Goal: Information Seeking & Learning: Learn about a topic

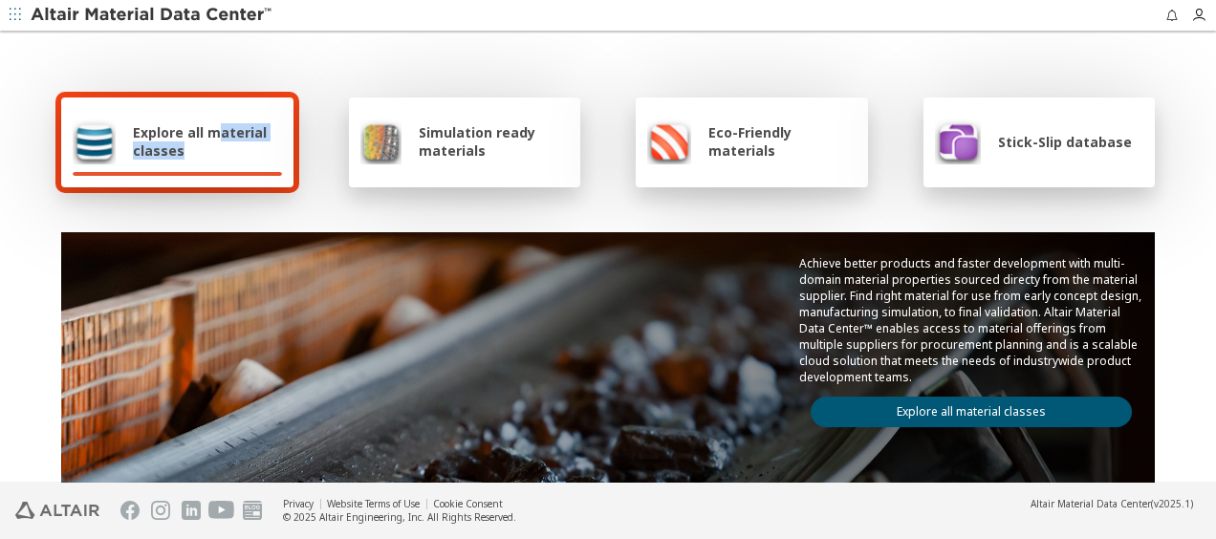
click at [206, 141] on span "Explore all material classes" at bounding box center [207, 141] width 149 height 36
drag, startPoint x: 206, startPoint y: 141, endPoint x: 181, endPoint y: 135, distance: 26.7
click at [181, 135] on span "Explore all material classes" at bounding box center [207, 141] width 149 height 36
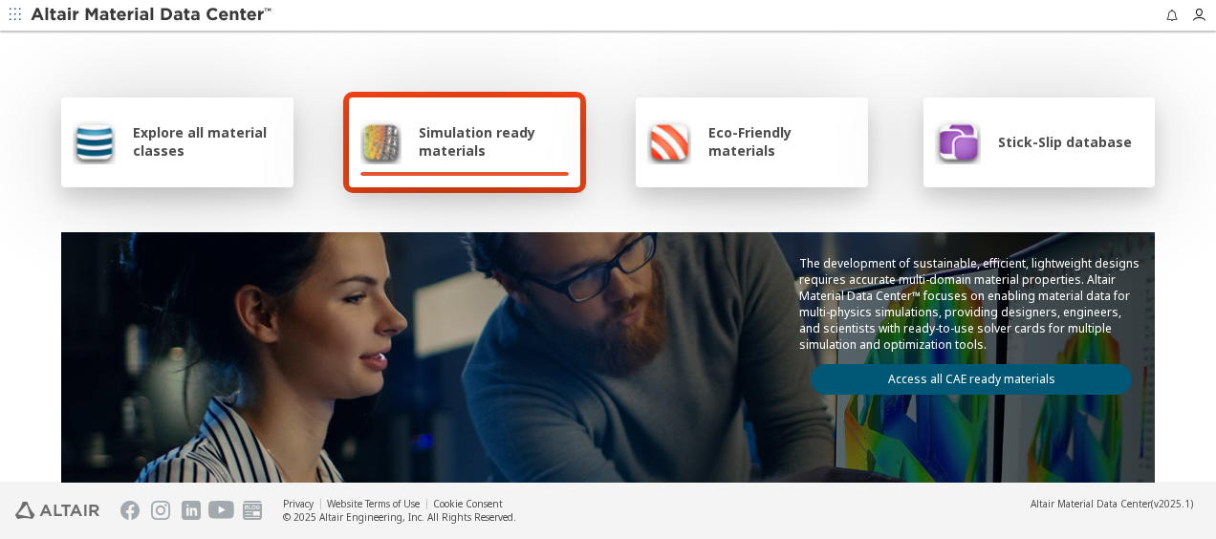
click at [183, 144] on span "Explore all material classes" at bounding box center [207, 141] width 149 height 36
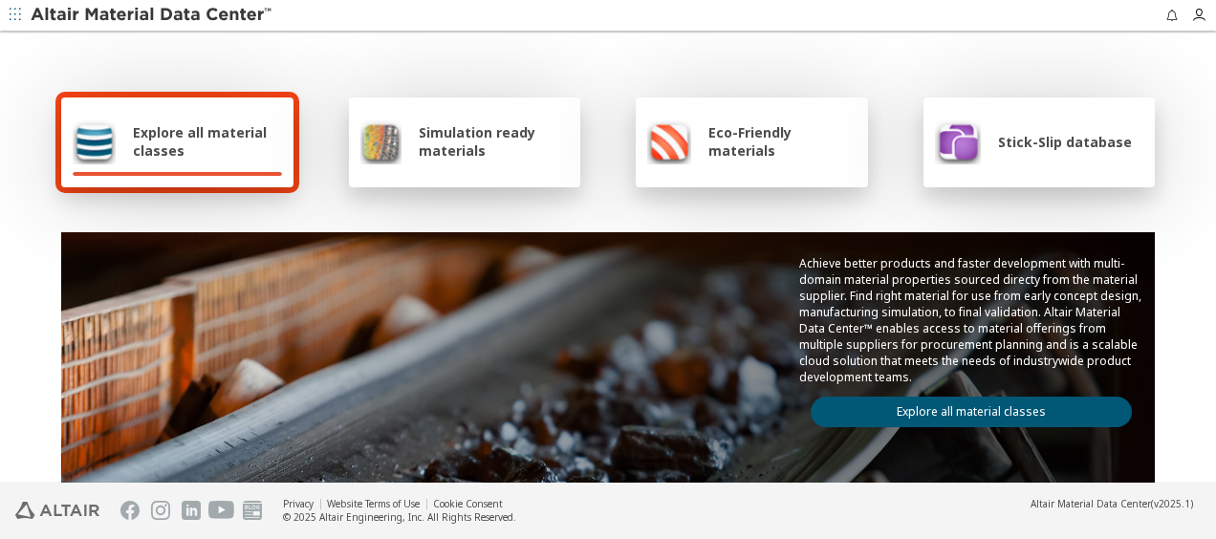
click at [841, 423] on div "Achieve better products and faster development with multi-domain material prope…" at bounding box center [971, 341] width 367 height 218
click at [869, 419] on link "Explore all material classes" at bounding box center [970, 412] width 321 height 31
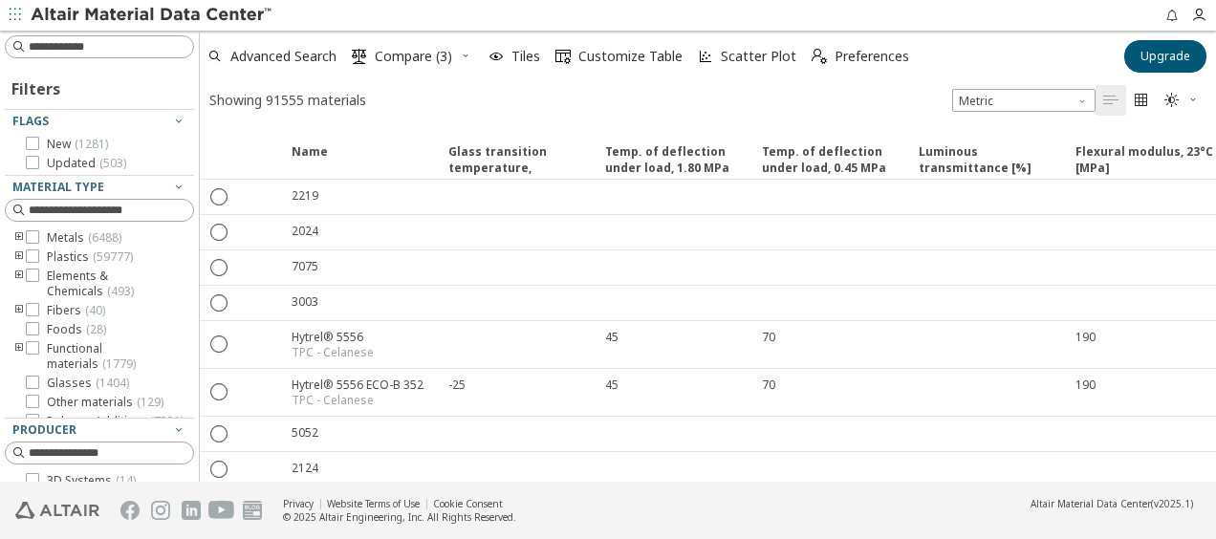
click at [18, 252] on icon "toogle group" at bounding box center [18, 256] width 13 height 15
click at [45, 276] on icon "toogle group" at bounding box center [47, 276] width 13 height 15
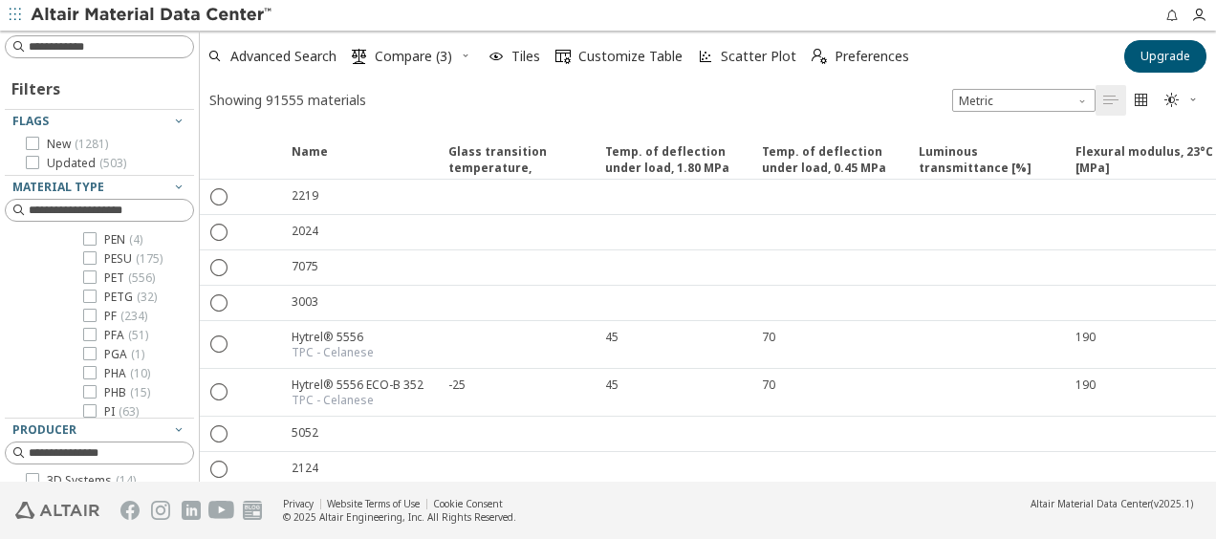
scroll to position [1976, 0]
click at [93, 245] on icon at bounding box center [89, 237] width 13 height 13
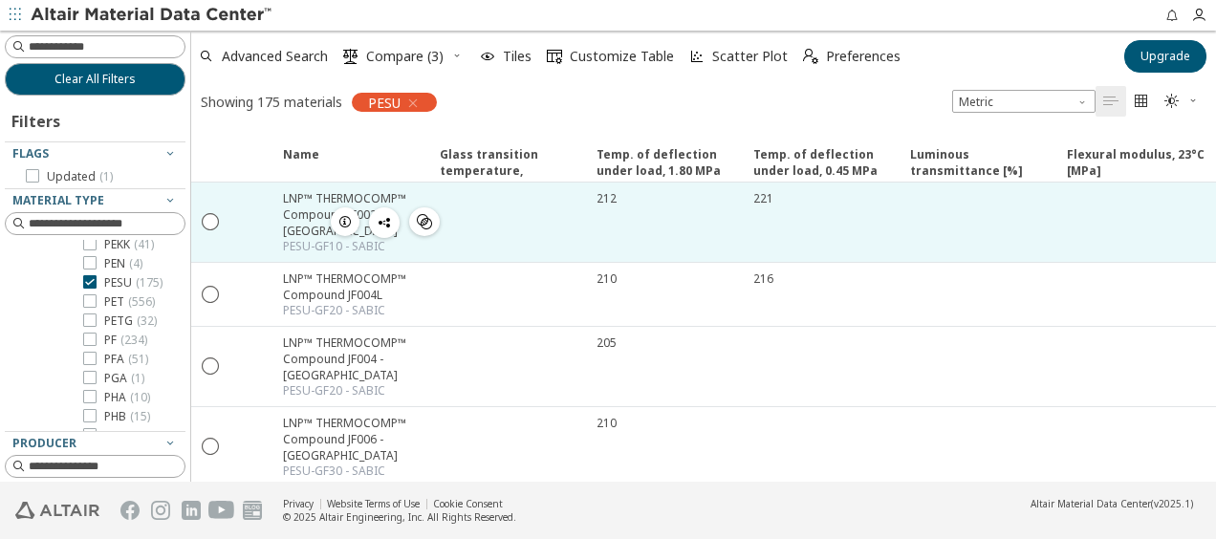
scroll to position [1991, 0]
drag, startPoint x: 191, startPoint y: 195, endPoint x: 191, endPoint y: 230, distance: 35.4
click at [191, 230] on div "Clear All Filters Filters Flags Updated ( 1 ) Material Type Metals ( 6488 ) Pla…" at bounding box center [608, 256] width 1216 height 451
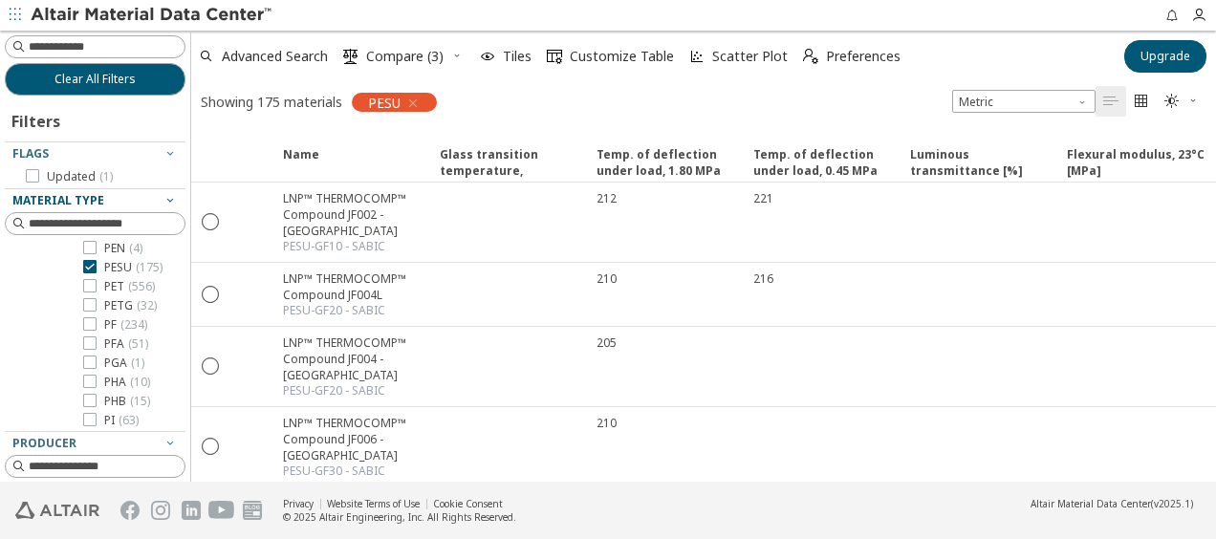
click at [162, 203] on icon "button" at bounding box center [169, 199] width 15 height 15
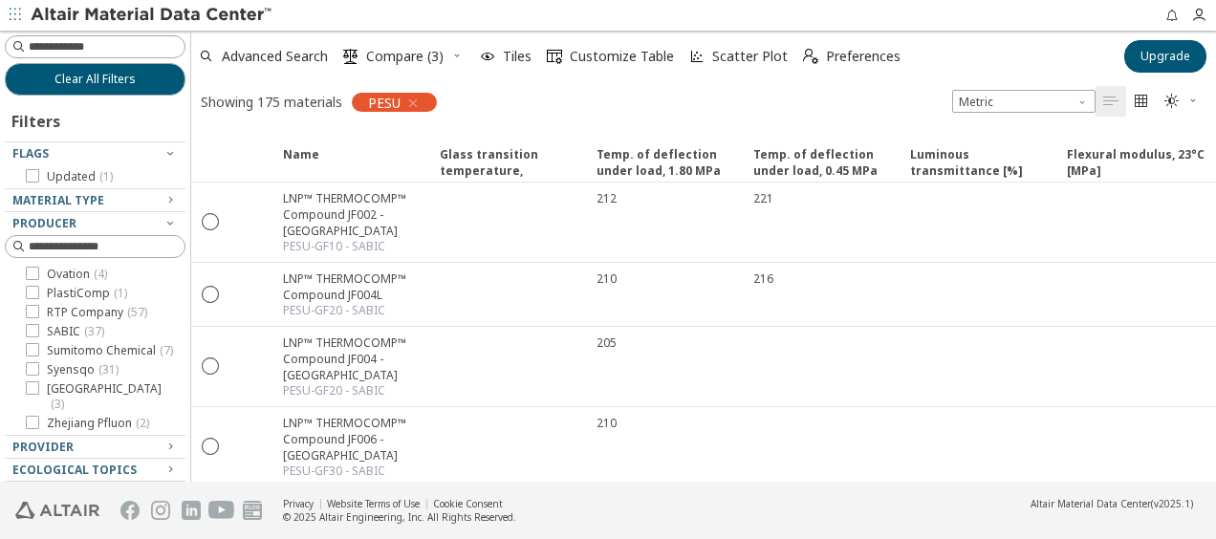
scroll to position [92, 0]
click at [36, 376] on icon at bounding box center [32, 368] width 13 height 13
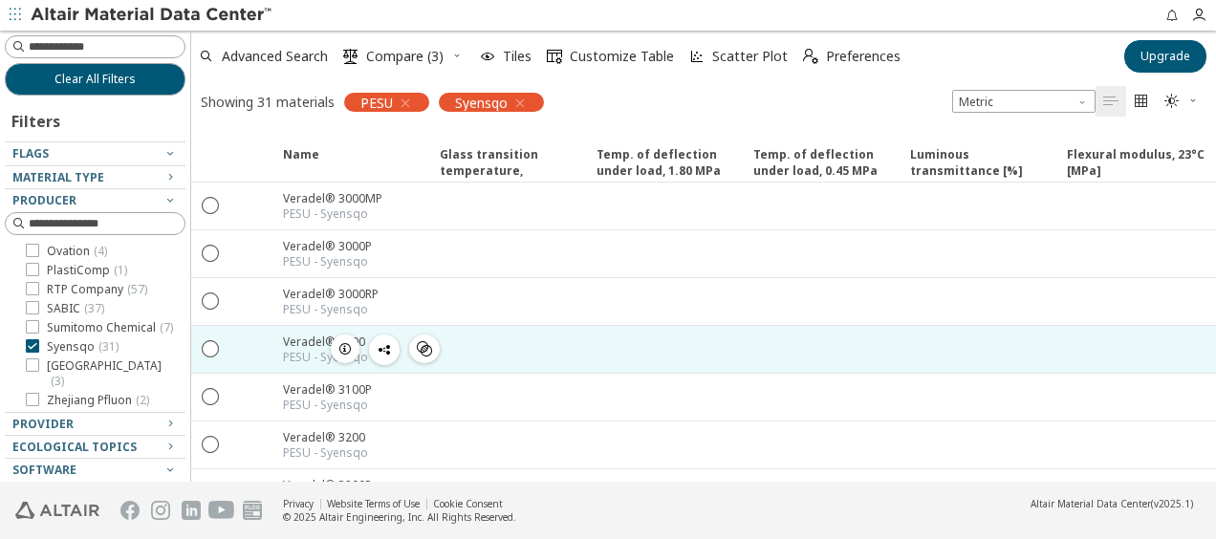
click at [298, 334] on div "Veradel® 3100" at bounding box center [325, 342] width 85 height 16
click at [206, 344] on icon "" at bounding box center [211, 347] width 17 height 17
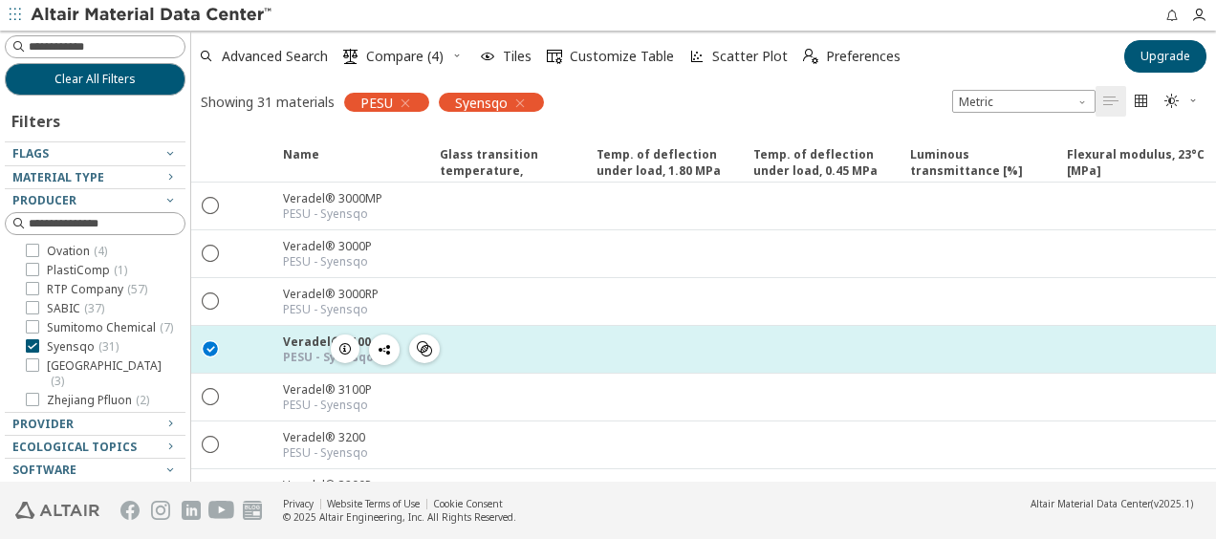
click at [346, 346] on icon "button" at bounding box center [344, 348] width 15 height 15
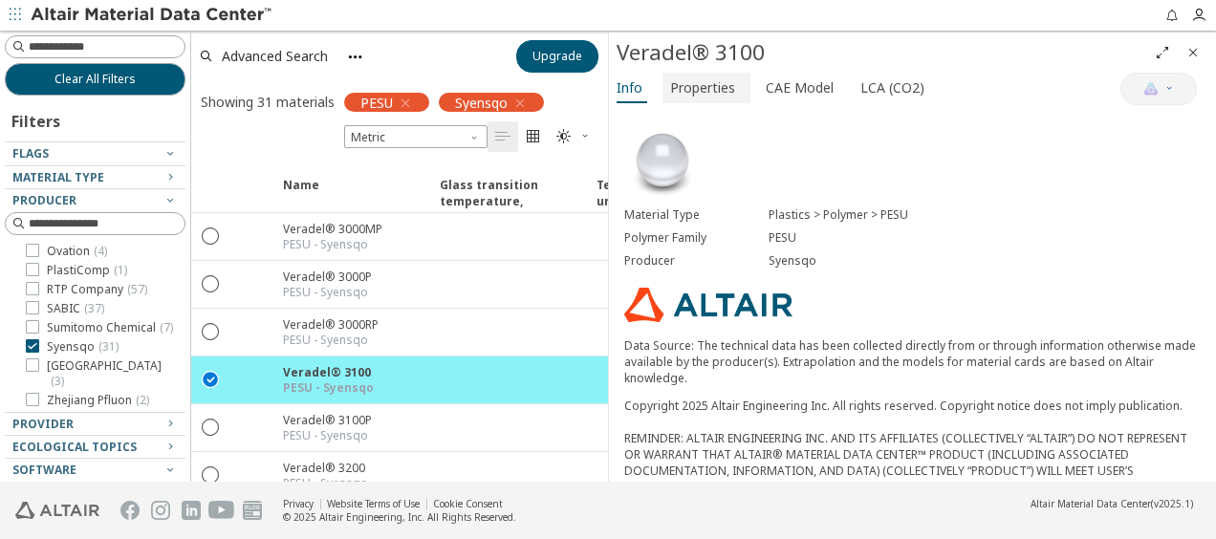
click at [682, 85] on span "Properties" at bounding box center [702, 88] width 65 height 31
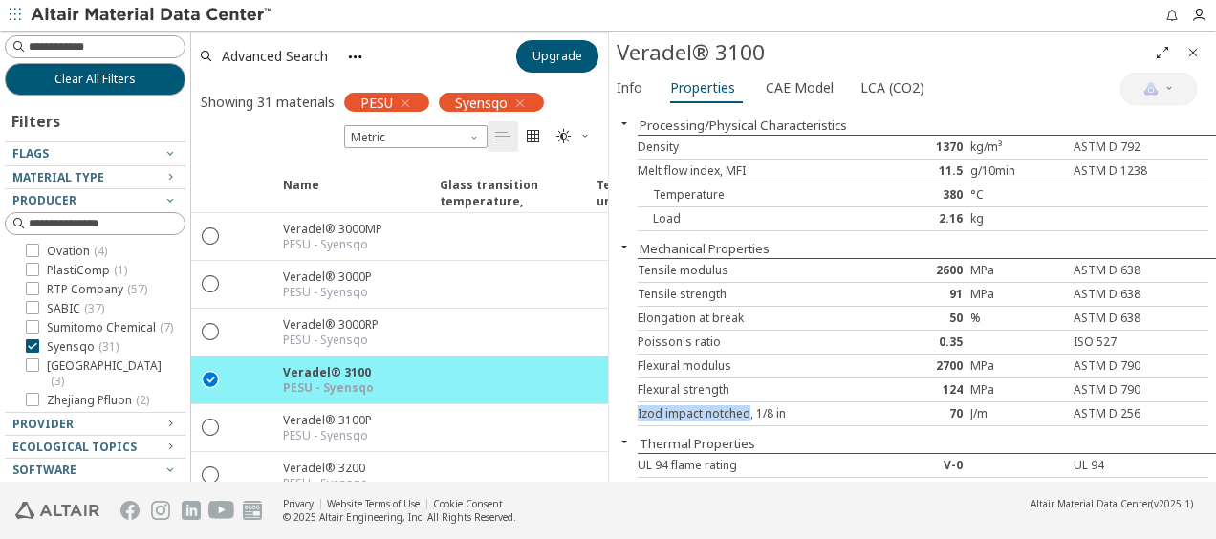
drag, startPoint x: 641, startPoint y: 409, endPoint x: 747, endPoint y: 418, distance: 106.4
click at [747, 418] on div "Izod impact notched, 1/8 in 70 J/m ASTM D 256" at bounding box center [922, 414] width 571 height 24
click at [702, 336] on div "Poisson's ratio" at bounding box center [756, 342] width 238 height 15
click at [703, 315] on div "Elongation at break" at bounding box center [756, 318] width 238 height 15
click at [703, 296] on div "Tensile strength" at bounding box center [756, 294] width 238 height 15
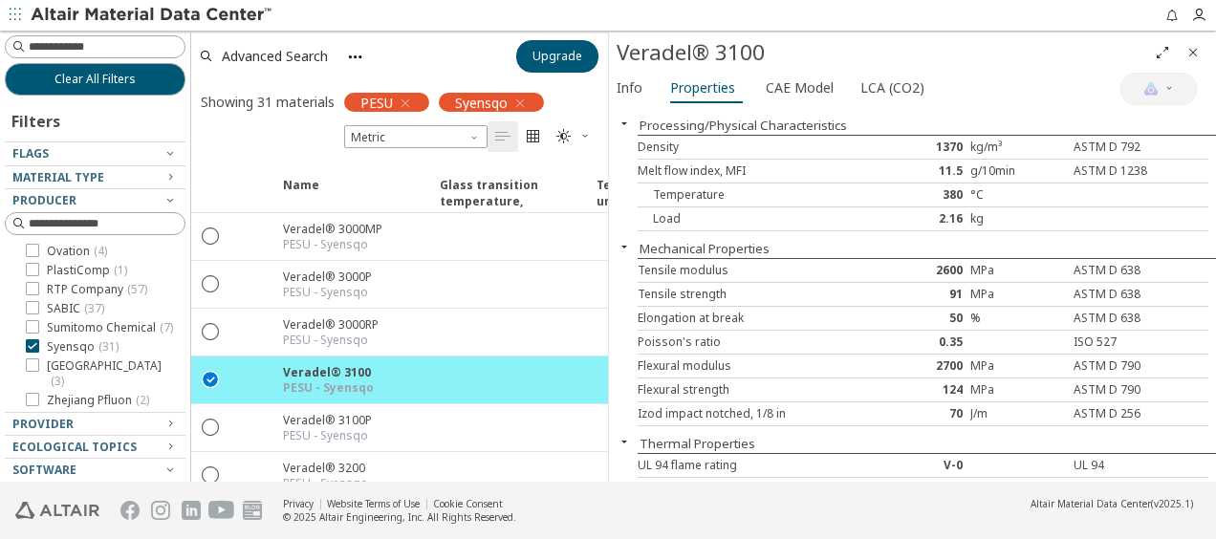
click at [706, 279] on div "Tensile modulus 2600 MPa ASTM D 638" at bounding box center [922, 271] width 571 height 24
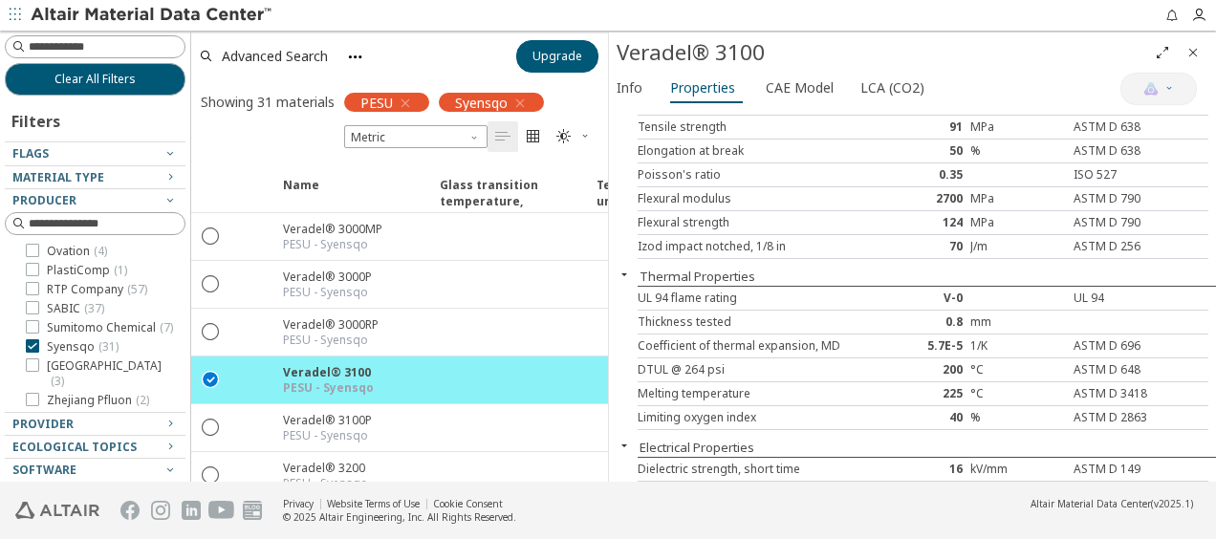
scroll to position [163, 0]
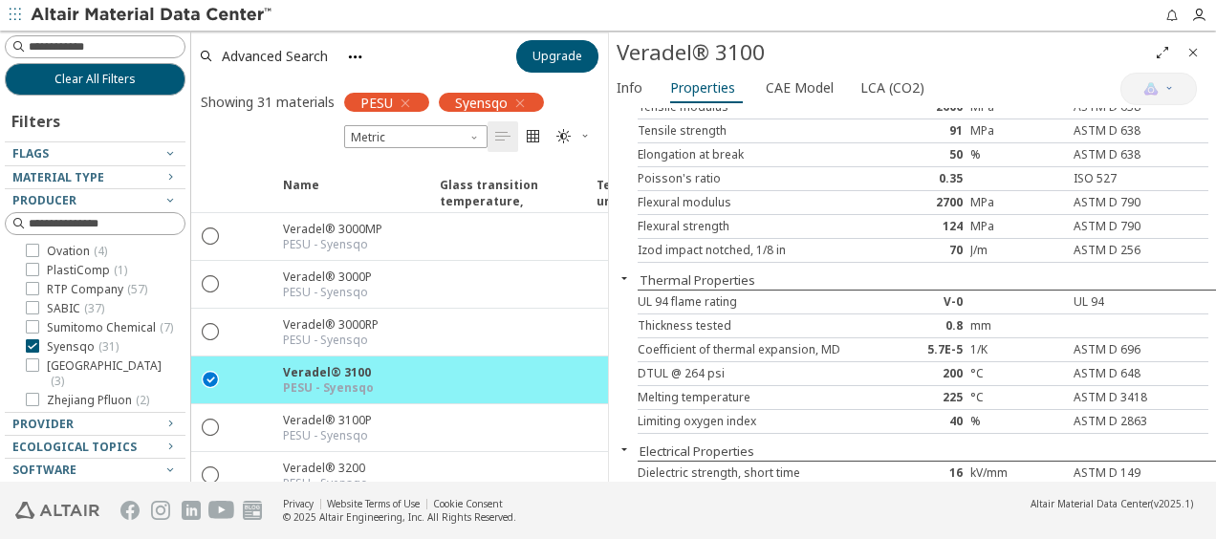
click at [714, 252] on div "Izod impact notched, 1/8 in" at bounding box center [756, 250] width 238 height 15
click at [713, 224] on div "Flexural strength" at bounding box center [756, 226] width 238 height 15
click at [714, 199] on div "Flexural modulus" at bounding box center [756, 202] width 238 height 15
click at [713, 180] on div "Poisson's ratio" at bounding box center [756, 178] width 238 height 15
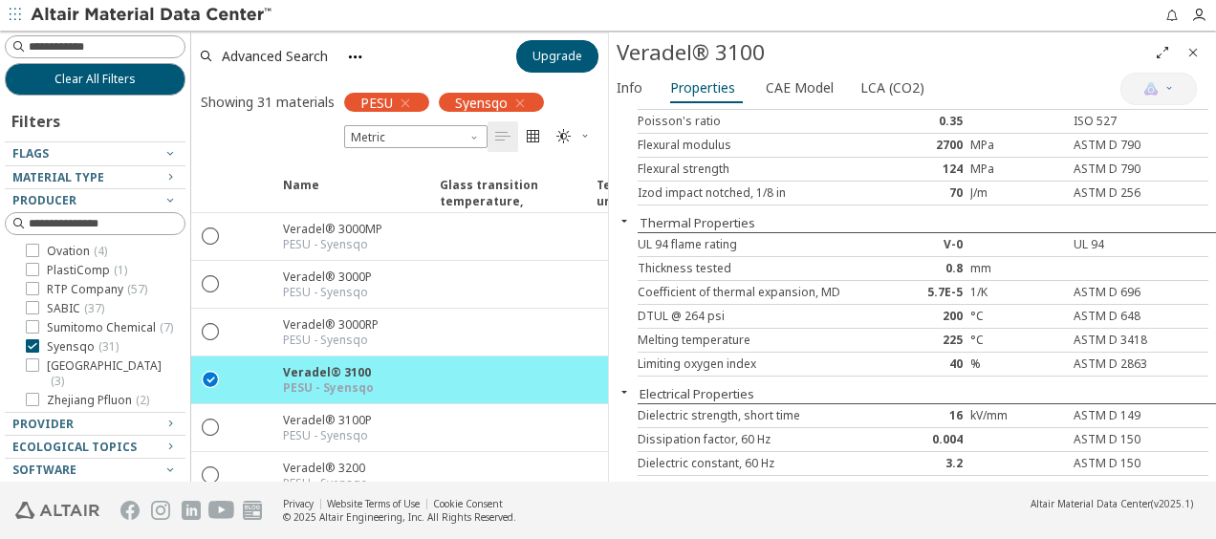
scroll to position [259, 0]
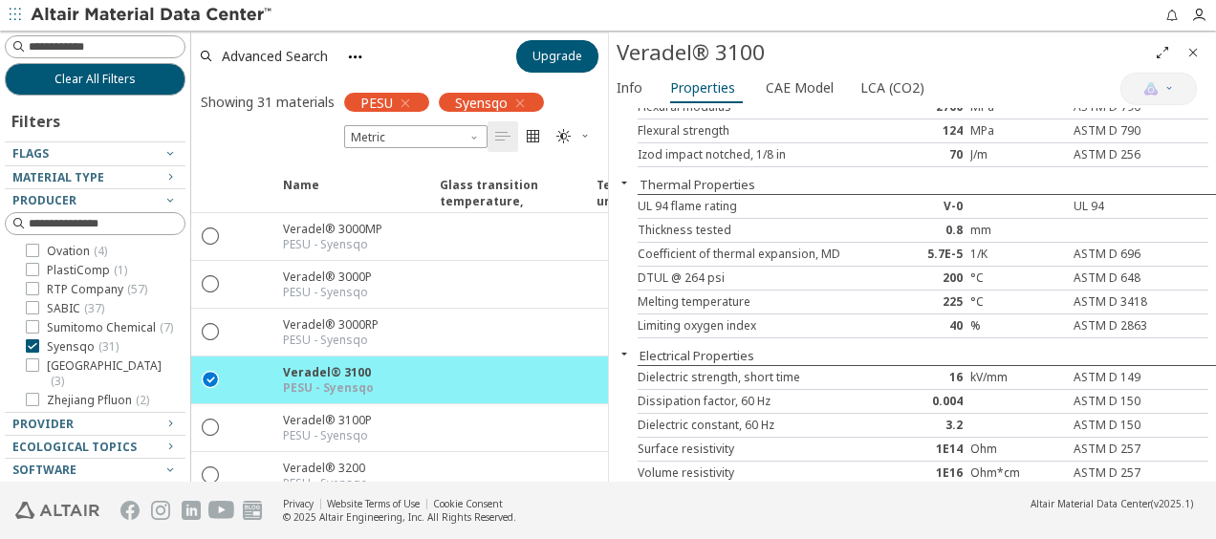
click at [710, 298] on div "Melting temperature" at bounding box center [756, 301] width 238 height 15
click at [711, 273] on div "DTUL @ 264 psi" at bounding box center [756, 277] width 238 height 15
click at [715, 294] on div "Melting temperature" at bounding box center [756, 301] width 238 height 15
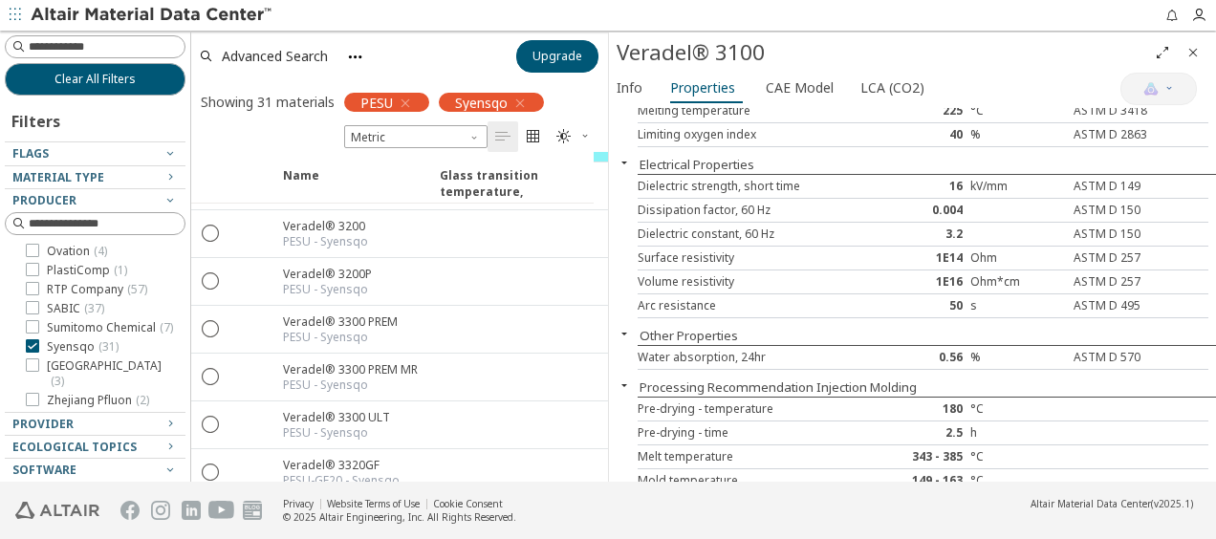
scroll to position [231, 0]
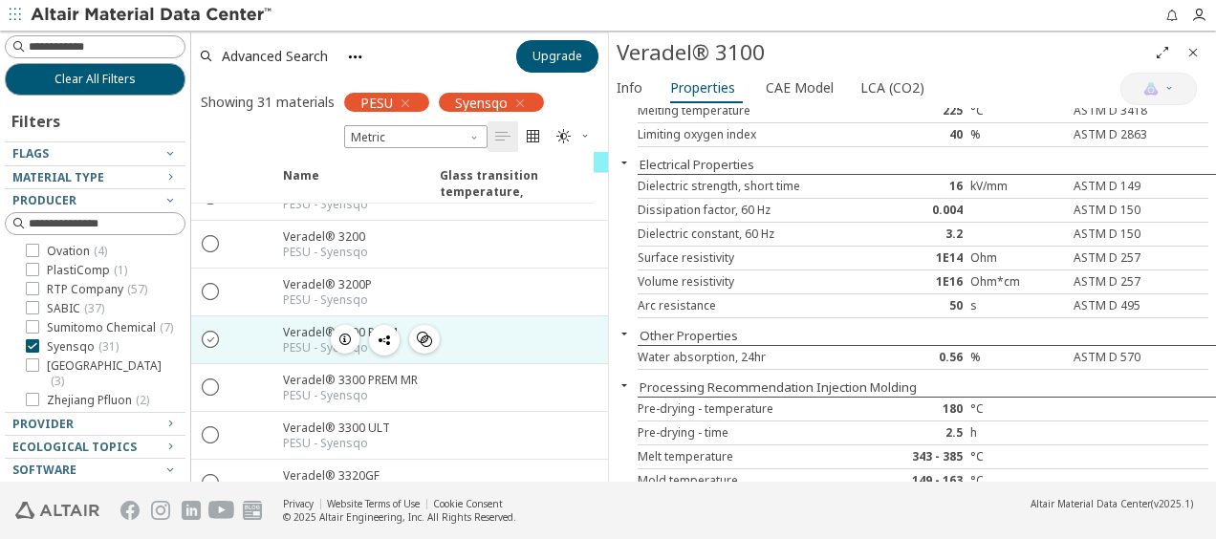
click at [218, 330] on icon "" at bounding box center [211, 338] width 17 height 17
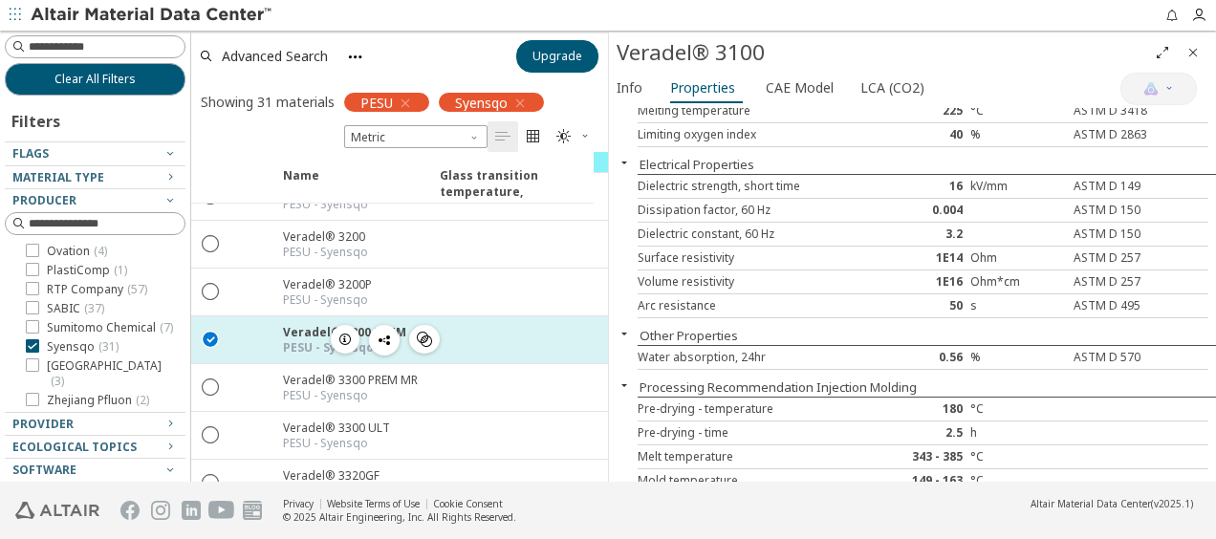
click at [348, 332] on icon "button" at bounding box center [344, 339] width 15 height 15
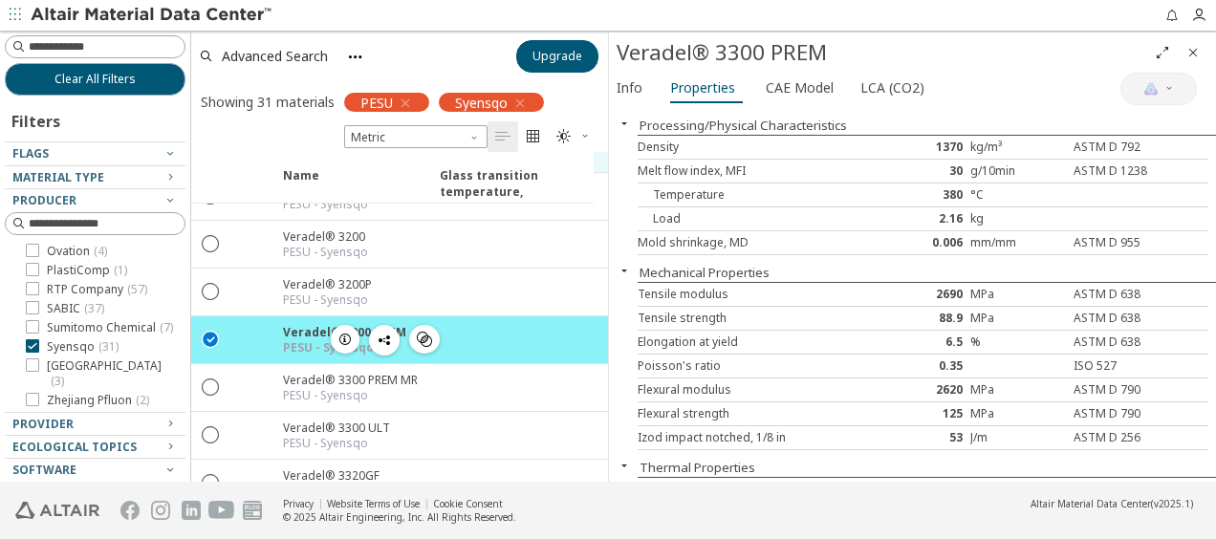
click at [208, 330] on icon "" at bounding box center [211, 338] width 17 height 17
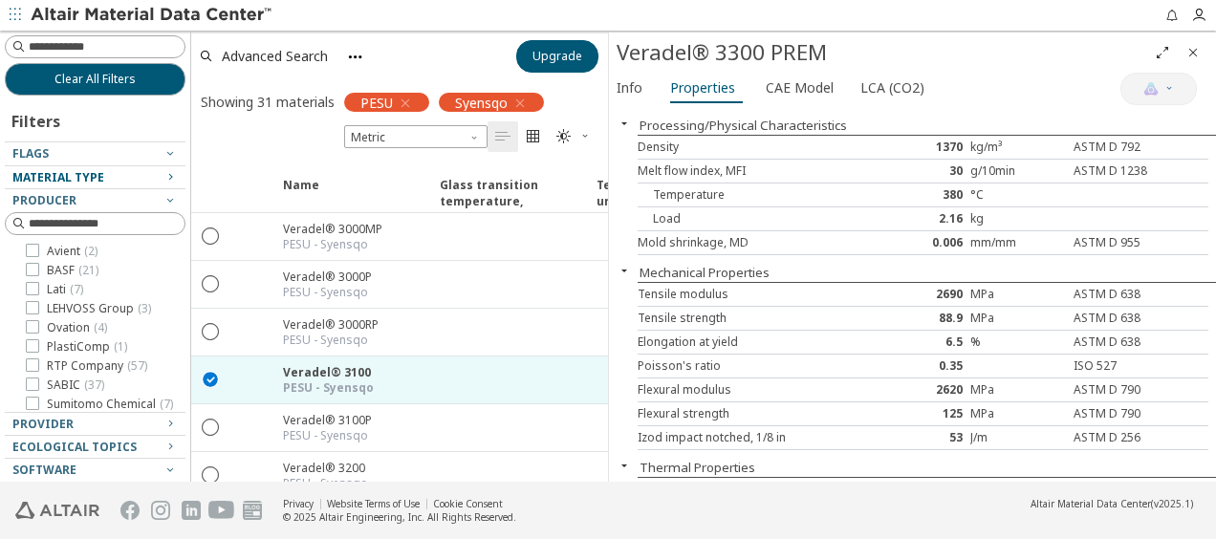
click at [162, 180] on icon "button" at bounding box center [169, 176] width 15 height 15
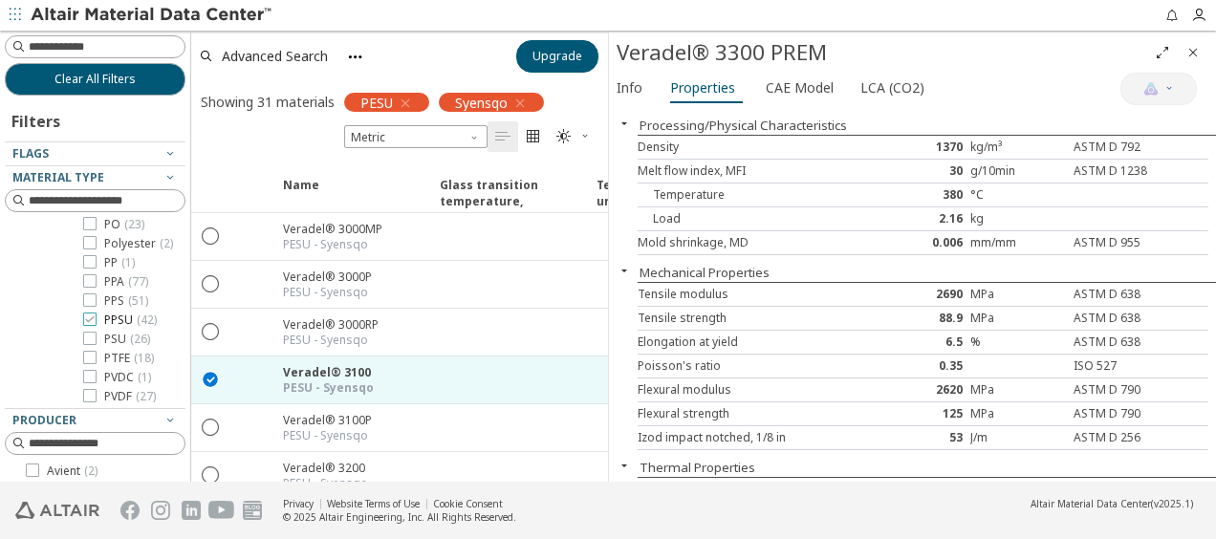
click at [97, 313] on label "PPSU ( 42 )" at bounding box center [120, 320] width 74 height 15
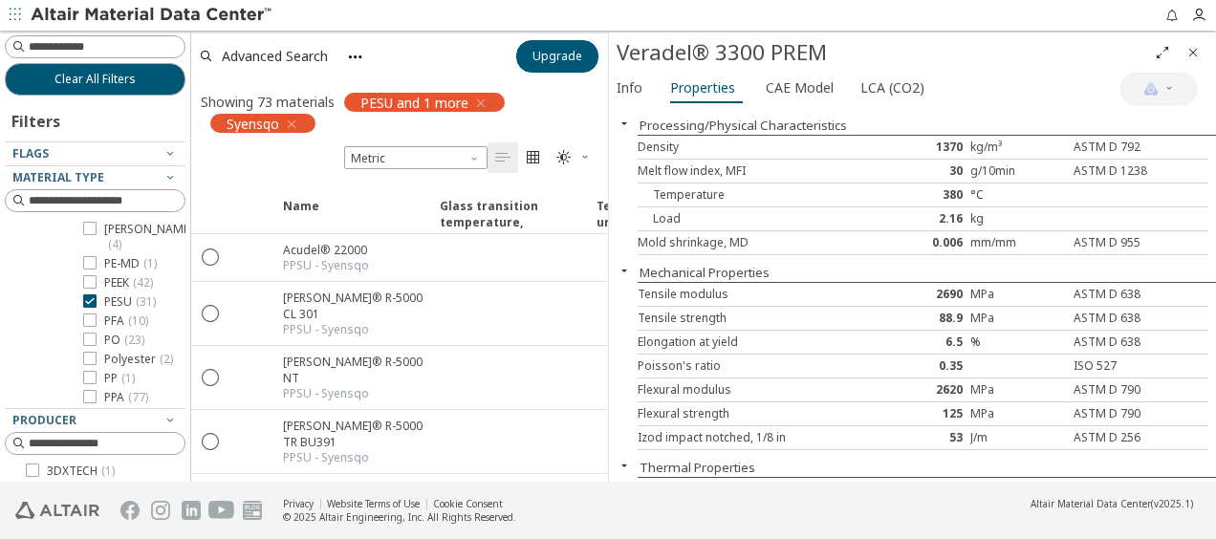
scroll to position [291, 0]
click at [90, 299] on icon at bounding box center [89, 292] width 13 height 13
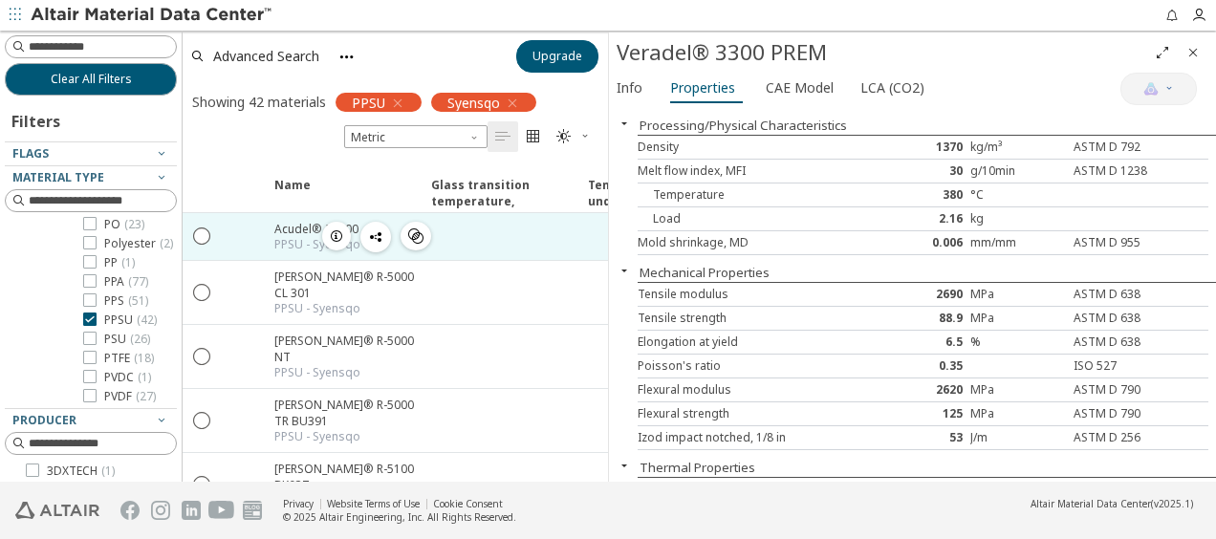
scroll to position [443, 0]
drag, startPoint x: 185, startPoint y: 235, endPoint x: 182, endPoint y: 252, distance: 17.6
click at [182, 252] on div "Clear All Filters Filters Flags Material Type Plastics ( 499 ) Polymer ( 499 ) …" at bounding box center [608, 256] width 1216 height 451
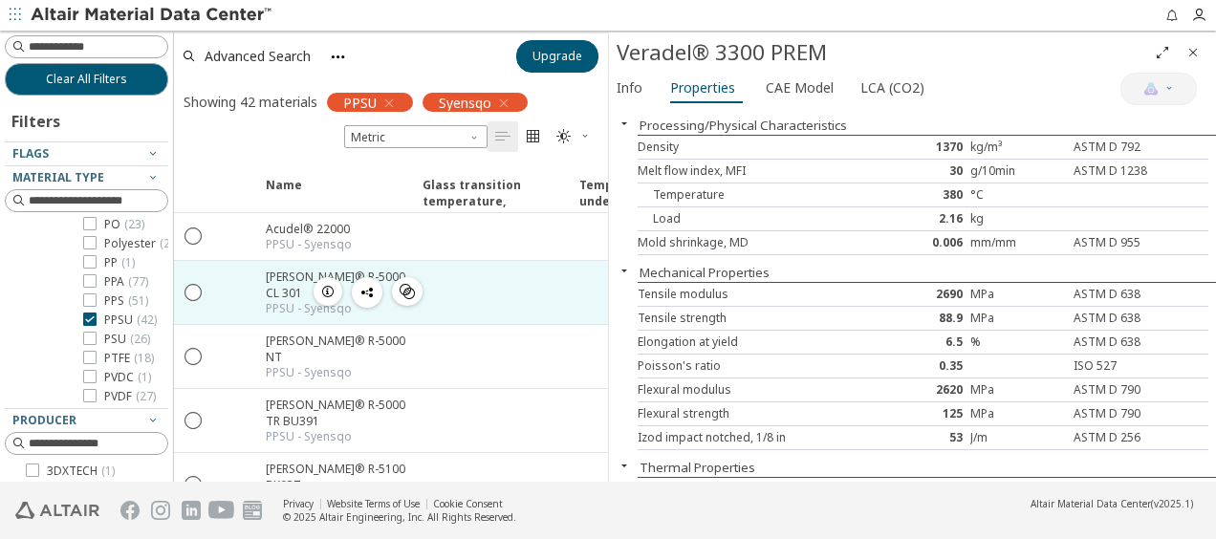
drag, startPoint x: 175, startPoint y: 237, endPoint x: 174, endPoint y: 262, distance: 24.9
click at [174, 262] on div "Clear All Filters Filters Flags Material Type Plastics ( 499 ) Polymer ( 499 ) …" at bounding box center [608, 256] width 1216 height 451
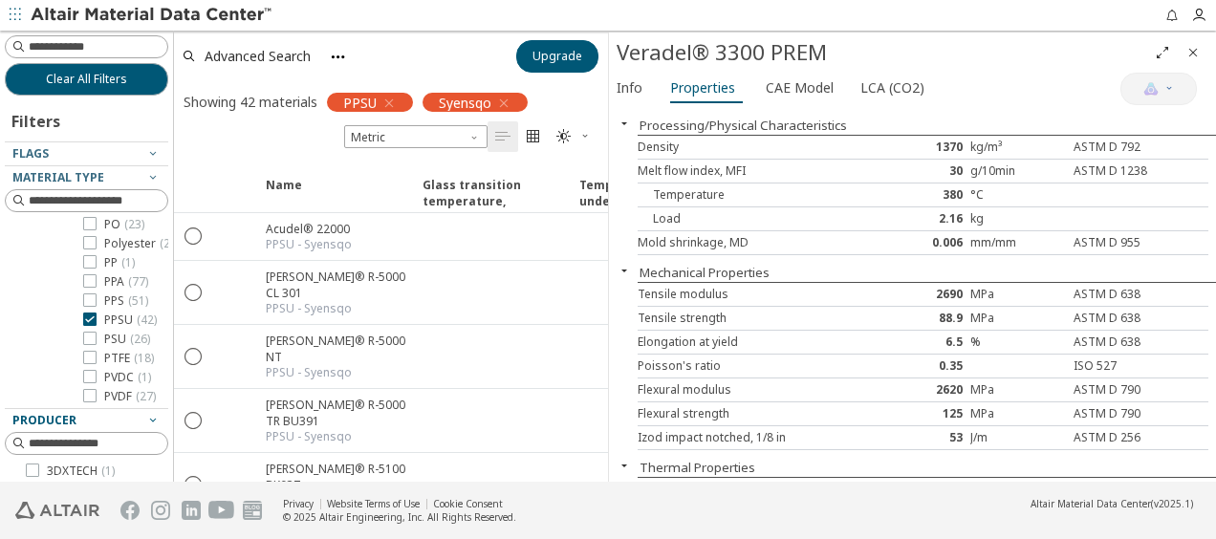
click at [145, 420] on icon "button" at bounding box center [152, 419] width 15 height 15
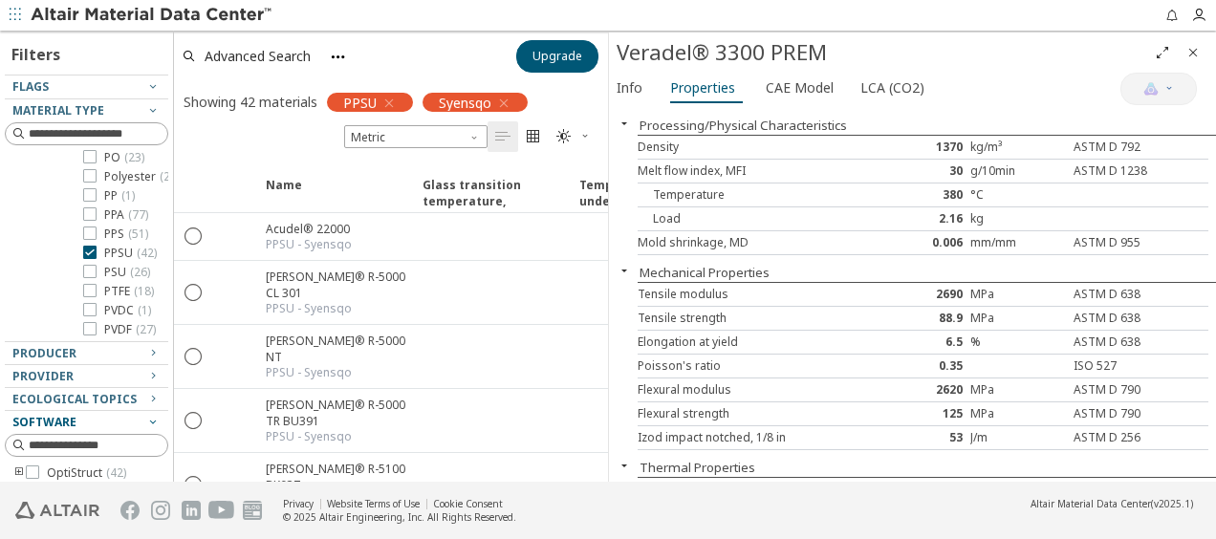
scroll to position [191, 0]
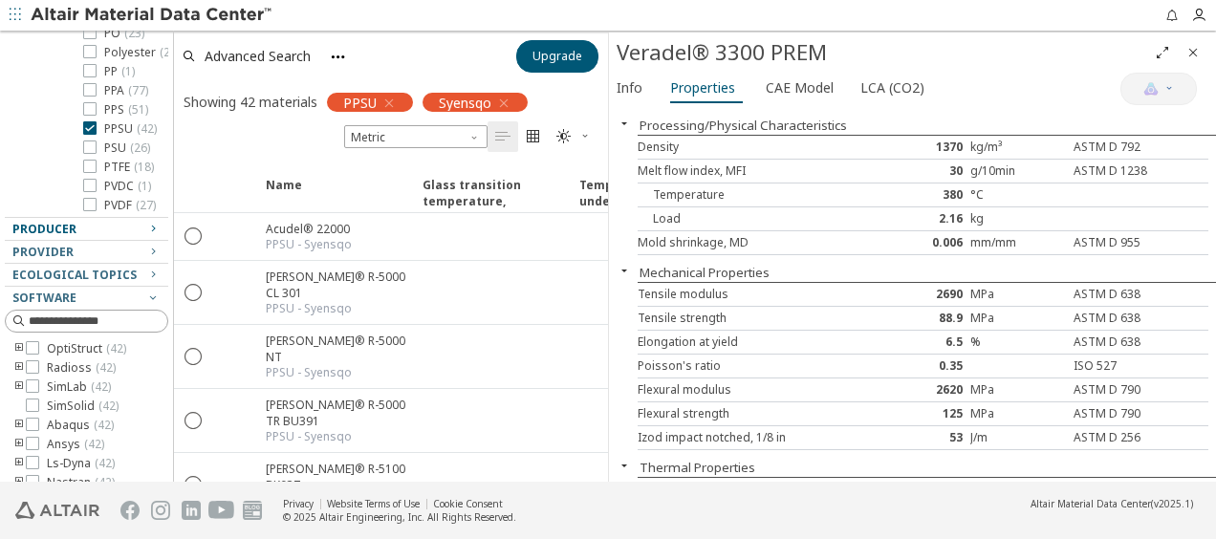
click at [145, 227] on icon "button" at bounding box center [152, 228] width 15 height 15
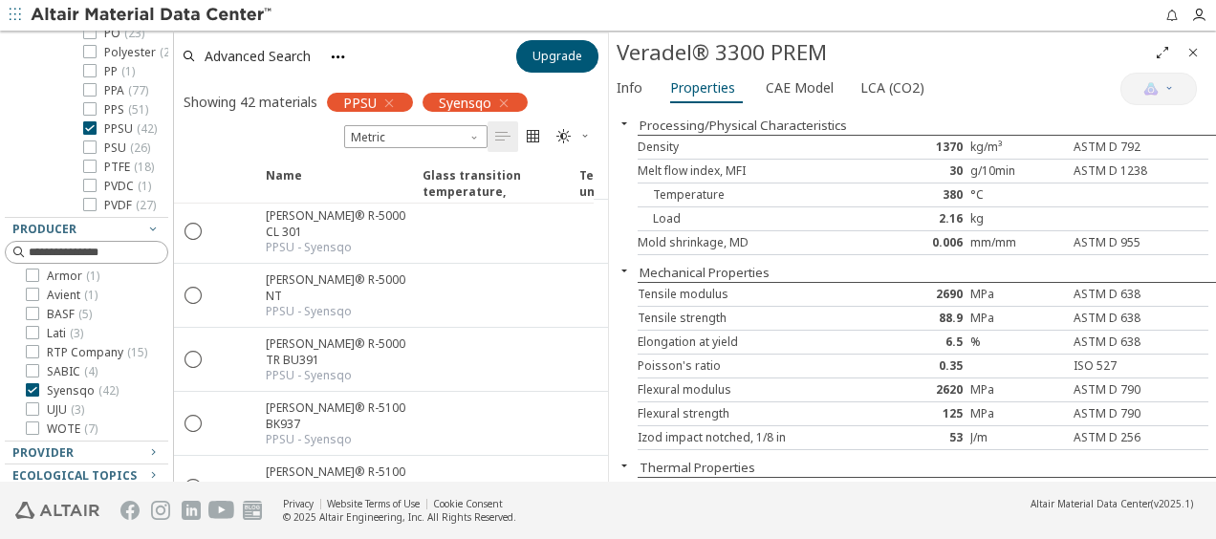
scroll to position [55, 0]
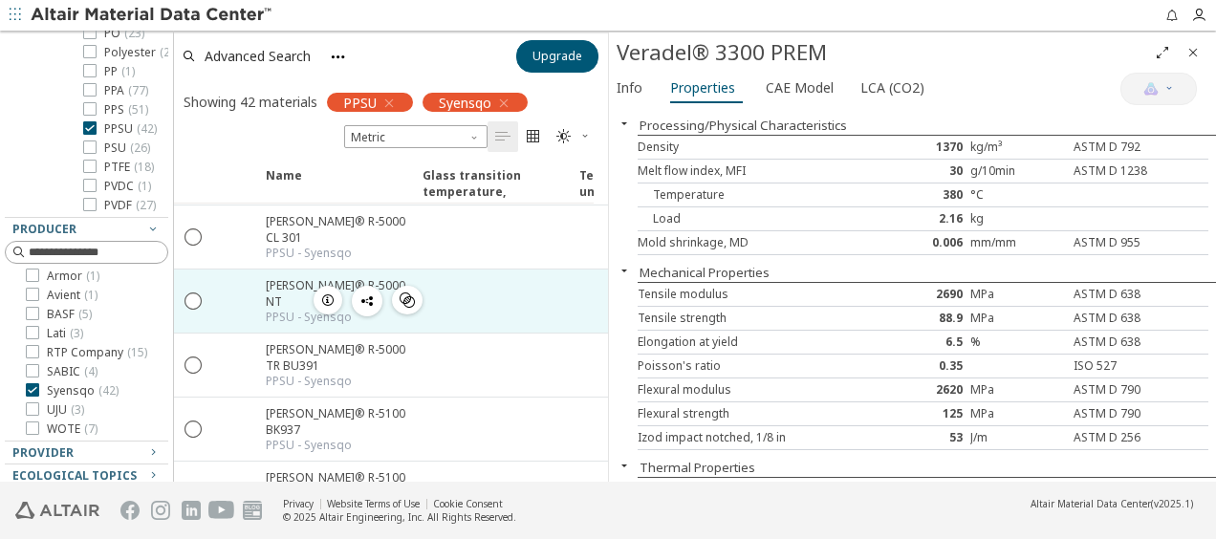
click at [327, 292] on icon "button" at bounding box center [327, 299] width 15 height 15
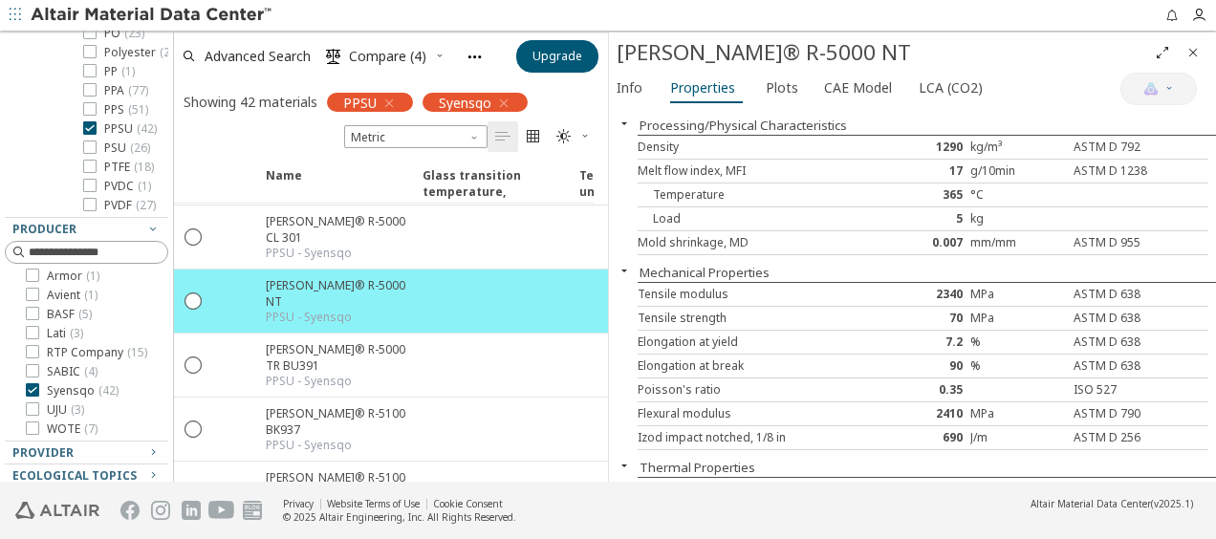
click at [686, 174] on div "Melt flow index, MFI" at bounding box center [756, 170] width 238 height 15
